Goal: Task Accomplishment & Management: Complete application form

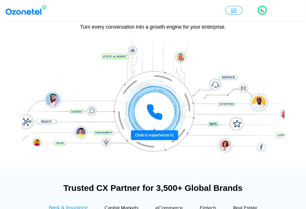
scroll to position [28, 0]
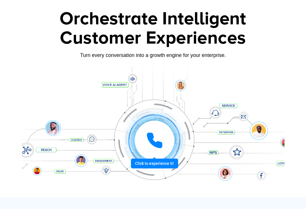
click at [167, 140] on div "Click to experience it! Call in progress... 1 2 3 4 5 6 7 8 9 # 0" at bounding box center [155, 140] width 260 height 0
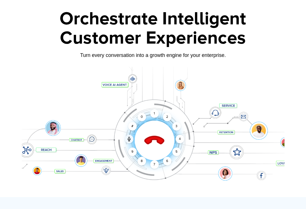
click at [156, 139] on icon at bounding box center [155, 141] width 20 height 20
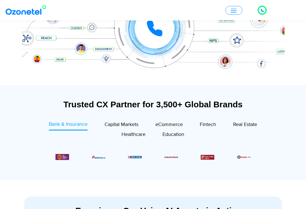
scroll to position [113, 0]
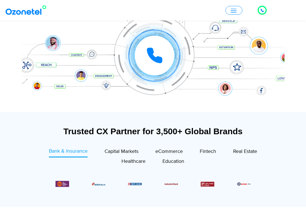
click at [232, 12] on span "button" at bounding box center [234, 10] width 6 height 4
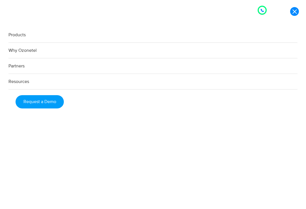
click at [24, 33] on link "Products" at bounding box center [152, 35] width 289 height 16
click at [24, 35] on link "Products" at bounding box center [152, 35] width 289 height 16
click at [264, 12] on icon at bounding box center [262, 10] width 3 height 3
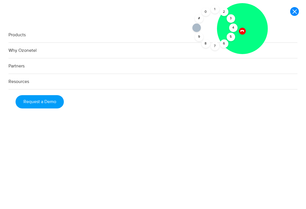
click at [242, 30] on icon at bounding box center [242, 31] width 4 height 4
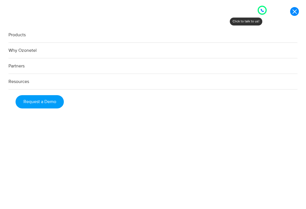
click at [262, 11] on icon at bounding box center [262, 10] width 3 height 3
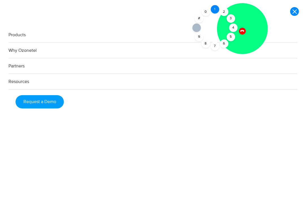
click at [214, 10] on div "1" at bounding box center [215, 9] width 8 height 8
click at [242, 31] on icon at bounding box center [242, 30] width 5 height 5
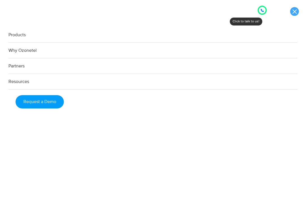
click at [294, 12] on link at bounding box center [294, 11] width 9 height 9
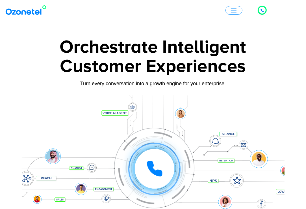
click at [237, 8] on button "button" at bounding box center [234, 10] width 17 height 9
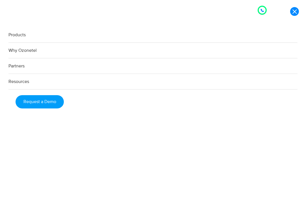
click at [22, 66] on link "Partners" at bounding box center [152, 66] width 289 height 16
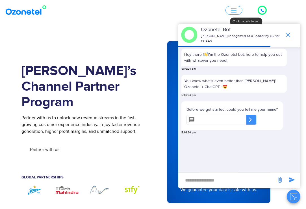
click at [244, 120] on input "text" at bounding box center [221, 120] width 49 height 10
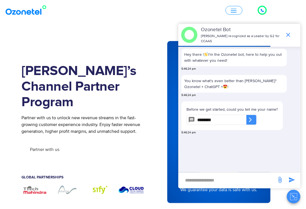
type input "********"
click at [253, 122] on icon at bounding box center [251, 120] width 6 height 6
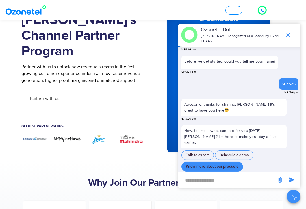
scroll to position [57, 0]
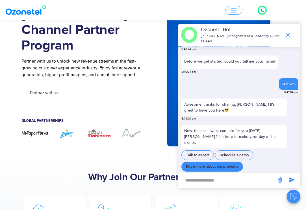
click at [222, 162] on button "Know more about our products" at bounding box center [213, 167] width 62 height 10
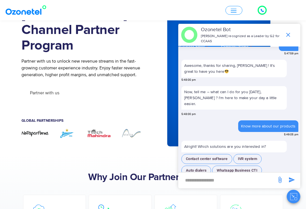
scroll to position [82, 0]
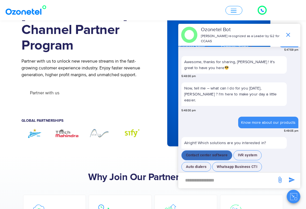
click at [217, 150] on button "Contact center software" at bounding box center [207, 155] width 51 height 10
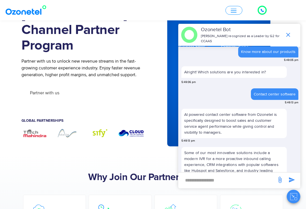
scroll to position [167, 0]
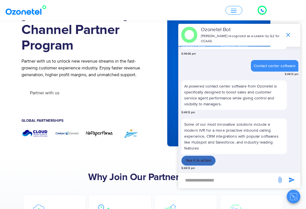
click at [209, 160] on button "See it in action" at bounding box center [199, 161] width 34 height 10
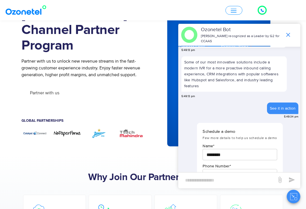
scroll to position [291, 0]
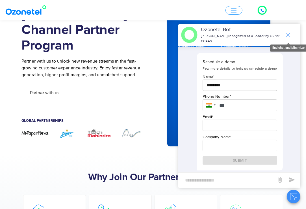
click at [289, 36] on icon "end chat or minimize" at bounding box center [288, 34] width 7 height 7
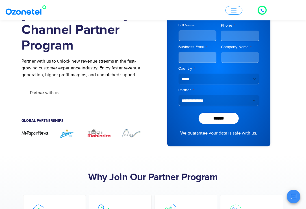
scroll to position [300, 0]
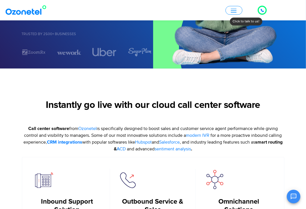
scroll to position [57, 0]
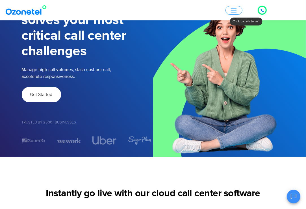
click at [46, 94] on span "Get Started" at bounding box center [41, 94] width 22 height 5
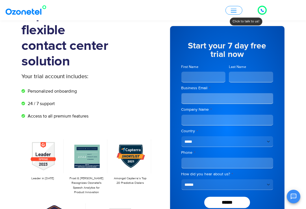
scroll to position [57, 0]
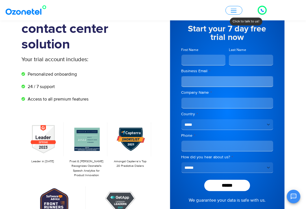
click at [213, 59] on input "First Name" at bounding box center [204, 60] width 44 height 11
click at [233, 165] on select "**********" at bounding box center [228, 167] width 92 height 11
click at [207, 62] on input "First Name" at bounding box center [204, 60] width 44 height 11
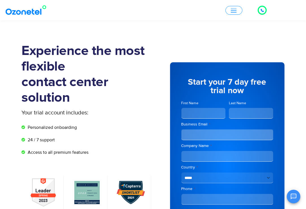
scroll to position [0, 0]
